Goal: Information Seeking & Learning: Learn about a topic

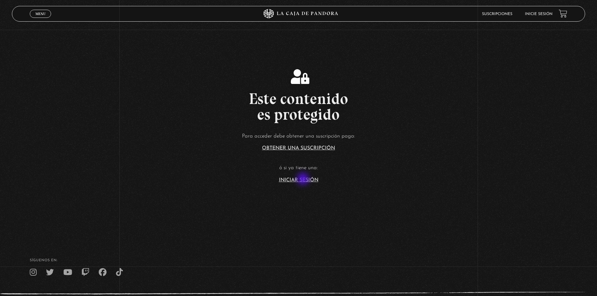
click at [304, 180] on link "Iniciar Sesión" at bounding box center [298, 180] width 39 height 5
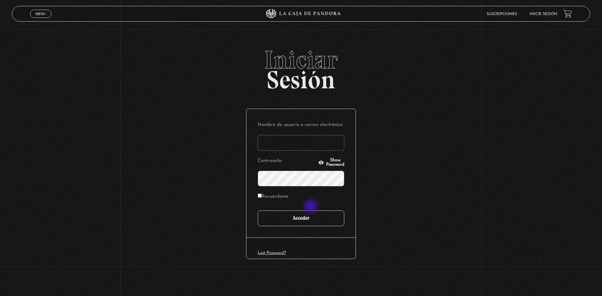
type input "motron"
click at [310, 217] on input "Acceder" at bounding box center [301, 219] width 86 height 16
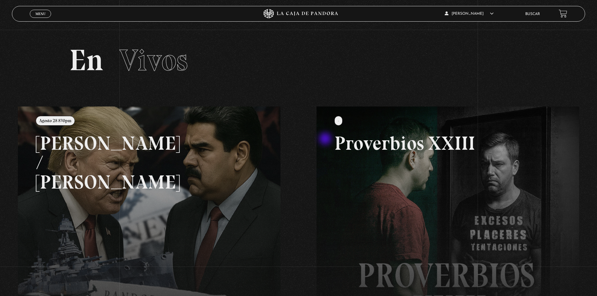
scroll to position [31, 0]
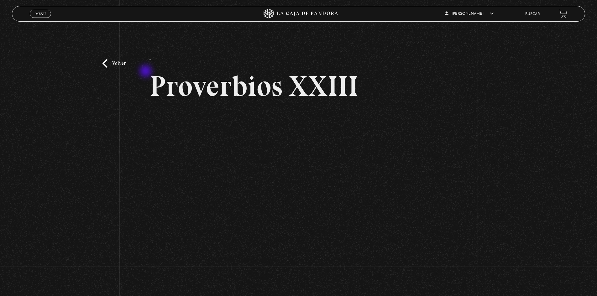
click at [147, 70] on div "Volver - Proverbios XXIII" at bounding box center [298, 160] width 597 height 260
click at [150, 63] on p "-" at bounding box center [150, 65] width 2 height 13
click at [123, 124] on div "Volver - Proverbios XXIII" at bounding box center [298, 160] width 597 height 260
click at [108, 64] on link "Volver" at bounding box center [113, 63] width 23 height 8
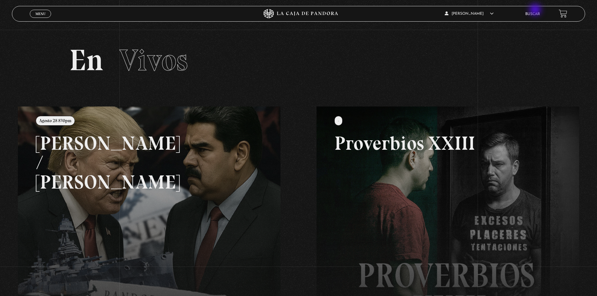
click at [536, 10] on li "Buscar" at bounding box center [532, 14] width 15 height 10
click at [537, 13] on link "Buscar" at bounding box center [532, 14] width 15 height 4
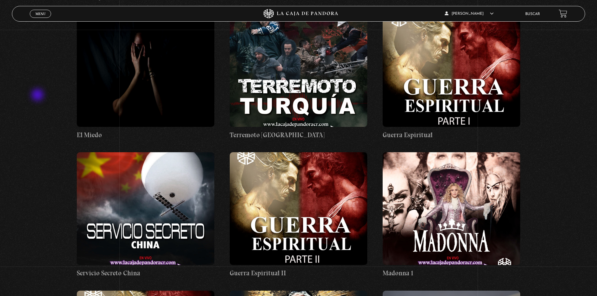
scroll to position [8929, 0]
click at [117, 152] on figure at bounding box center [146, 208] width 138 height 113
